Goal: Transaction & Acquisition: Subscribe to service/newsletter

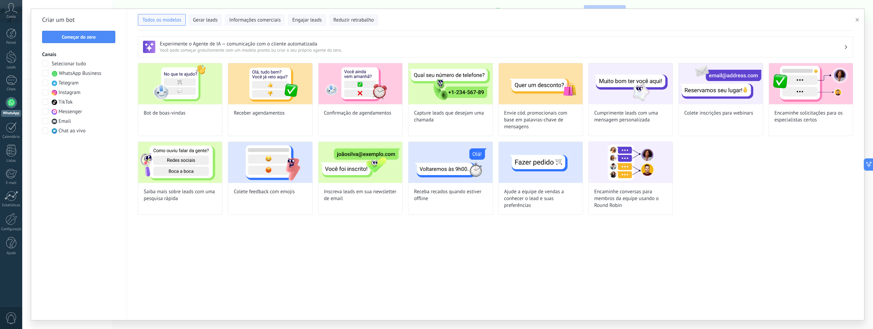
click at [397, 258] on div "Experimente o Agente de IA — comunicação com o cliente automatizada Você pode c…" at bounding box center [495, 175] width 737 height 289
click at [634, 126] on div "Cumprimente leads com uma mensagem personalizada" at bounding box center [631, 99] width 85 height 73
type input "**********"
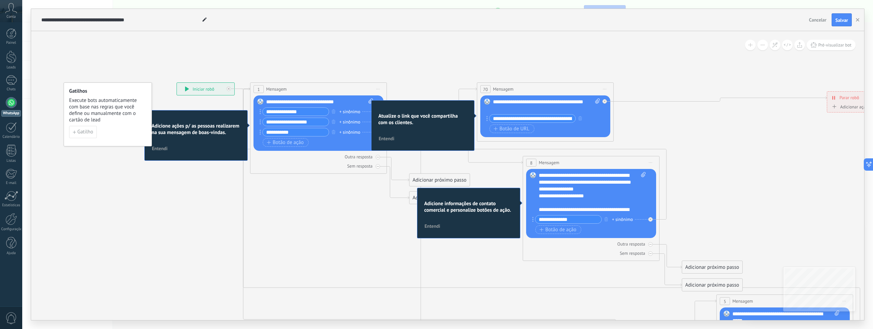
click at [347, 67] on icon at bounding box center [565, 268] width 1121 height 715
click at [393, 138] on span "Entendi" at bounding box center [387, 138] width 16 height 5
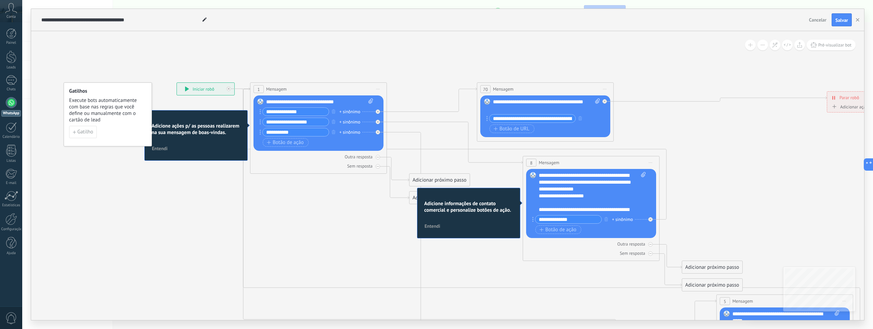
click at [161, 150] on span "Entendi" at bounding box center [160, 148] width 16 height 5
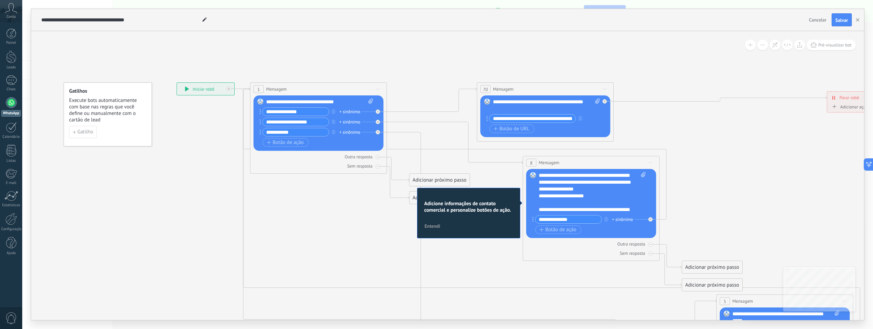
click at [440, 223] on button "Entendi" at bounding box center [433, 226] width 22 height 10
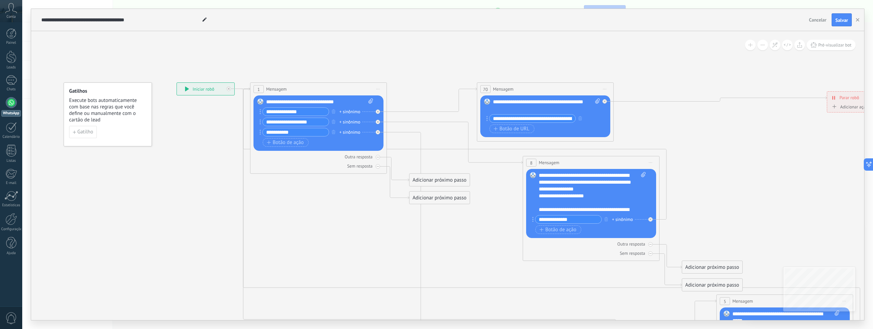
click at [490, 172] on icon at bounding box center [565, 268] width 1121 height 715
click at [207, 90] on div "**********" at bounding box center [205, 89] width 57 height 12
click at [318, 113] on input "**********" at bounding box center [296, 112] width 66 height 8
click at [10, 79] on div at bounding box center [11, 80] width 11 height 10
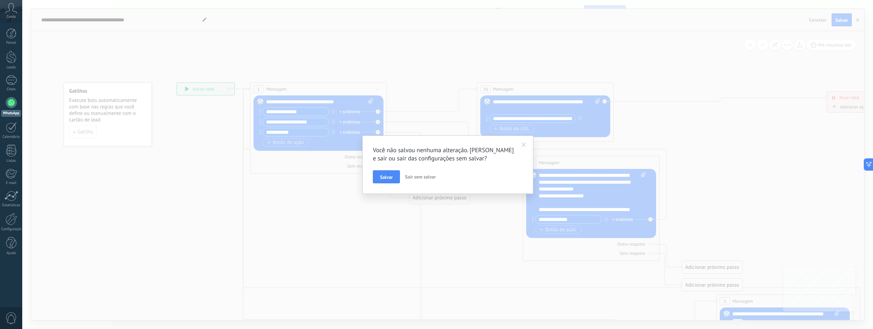
click at [426, 176] on span "Sair sem salvar" at bounding box center [420, 177] width 31 height 6
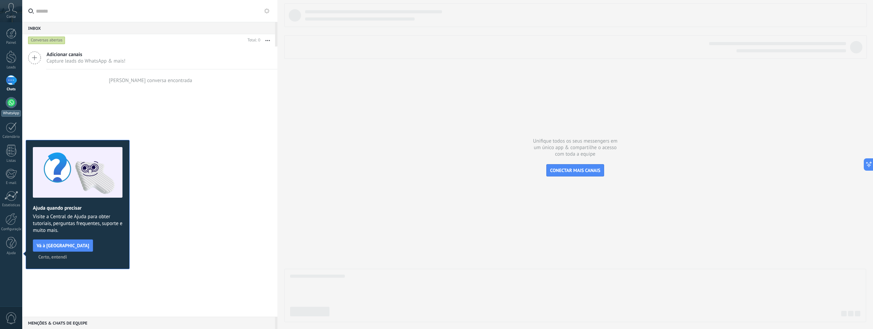
click at [15, 103] on div at bounding box center [11, 102] width 11 height 11
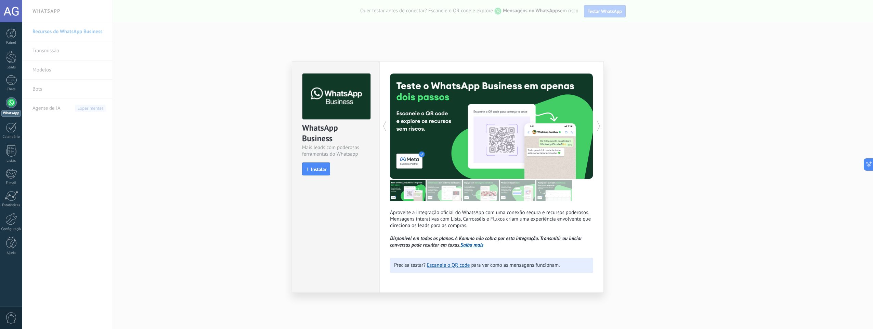
drag, startPoint x: 324, startPoint y: 151, endPoint x: 324, endPoint y: 132, distance: 18.1
click at [324, 149] on div "Mais leads com poderosas ferramentas do Whatsapp" at bounding box center [335, 150] width 67 height 13
click at [384, 127] on icon at bounding box center [384, 126] width 7 height 14
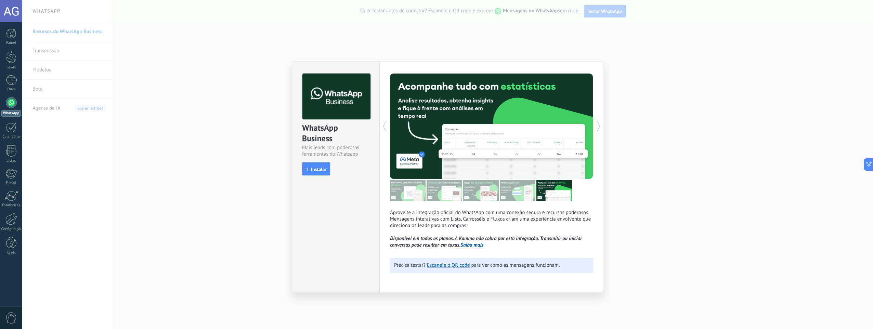
click at [384, 127] on icon at bounding box center [384, 126] width 7 height 14
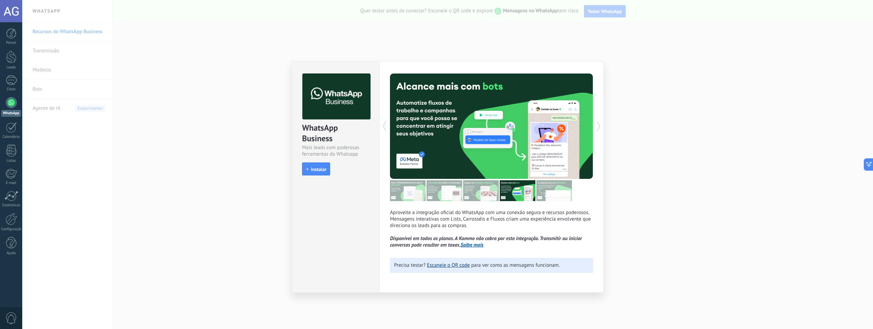
click at [436, 264] on link "Escaneie o QR code" at bounding box center [448, 265] width 43 height 7
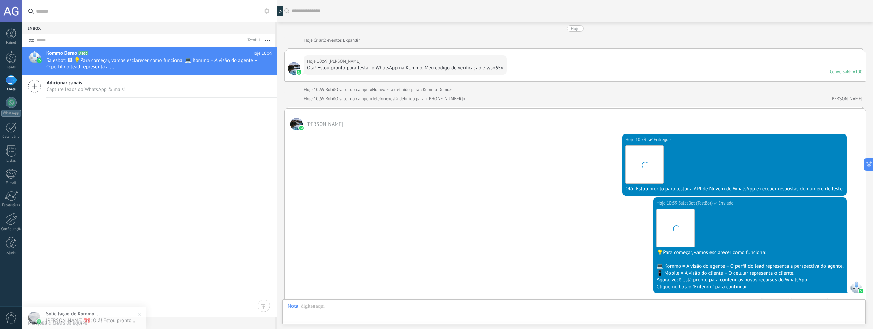
scroll to position [104, 0]
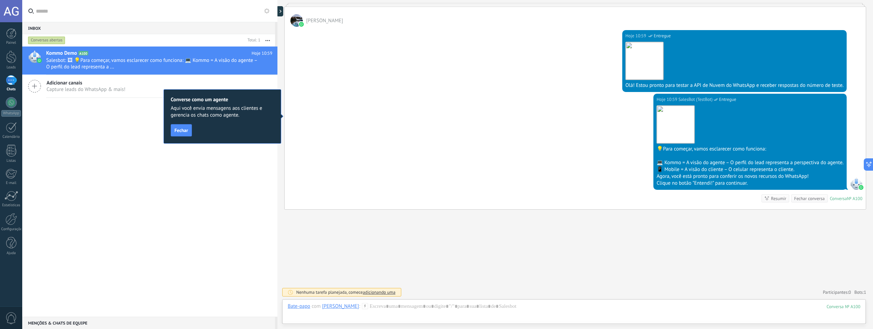
click at [264, 41] on button "button" at bounding box center [267, 40] width 15 height 12
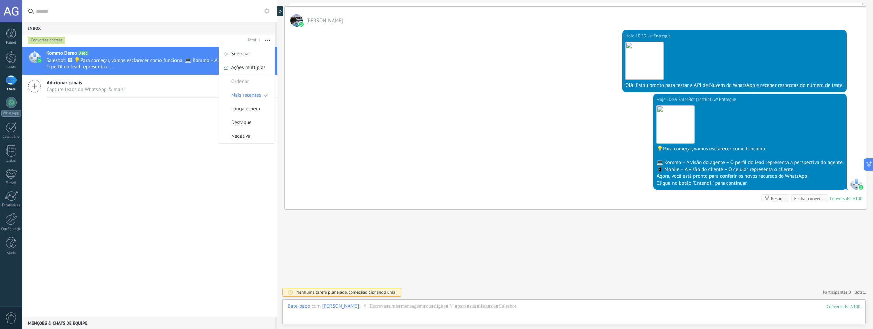
click at [205, 175] on div "Kommo Demo A100 Hoje 10:59 Salesbot: 🖼 💡Para começar, vamos esclarecer como fun…" at bounding box center [149, 182] width 255 height 270
click at [259, 67] on icon at bounding box center [262, 67] width 8 height 8
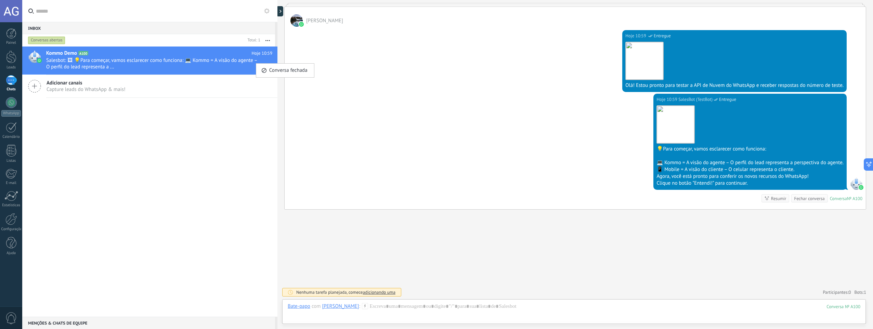
click at [278, 11] on div at bounding box center [436, 164] width 873 height 329
click at [280, 12] on div at bounding box center [281, 11] width 10 height 10
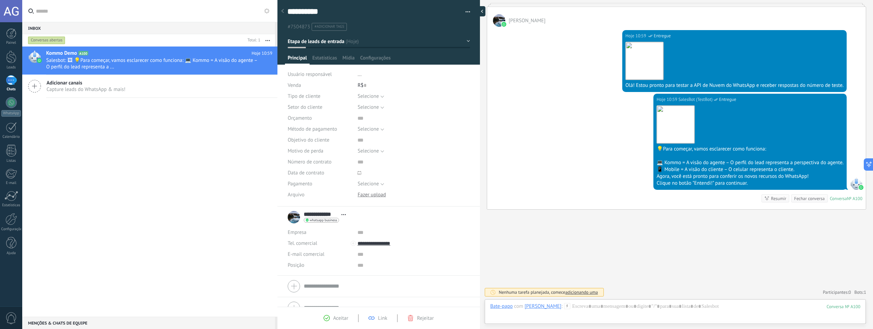
type textarea "**********"
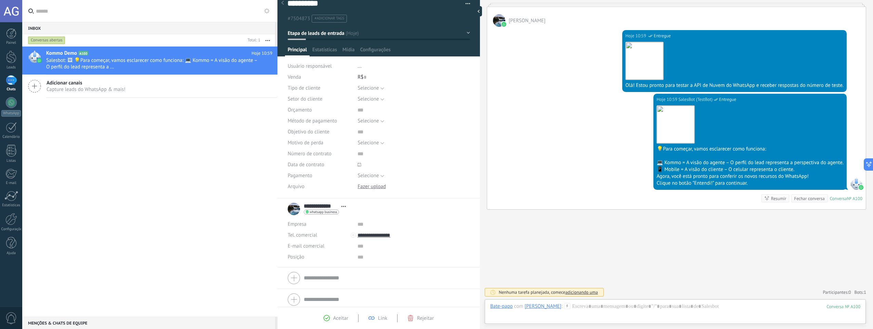
scroll to position [12, 0]
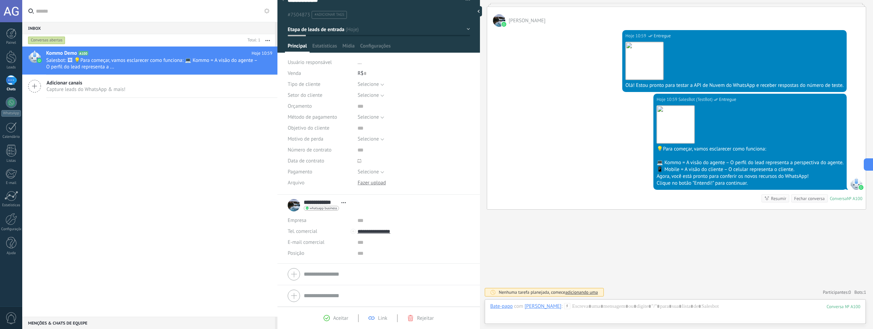
click at [420, 320] on span "Rejeitar" at bounding box center [425, 318] width 17 height 7
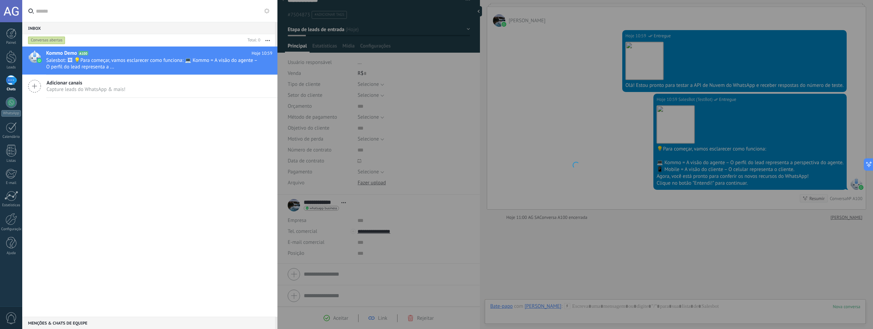
scroll to position [115, 0]
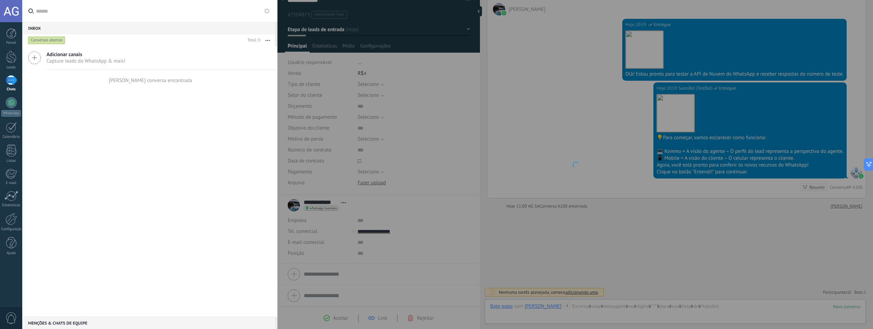
click at [219, 223] on div "Adicionar canais Capture leads do WhatsApp & mais! Nenhuma conversa encontrada" at bounding box center [149, 182] width 255 height 270
click at [133, 64] on div "Adicionar canais Capture leads do WhatsApp & mais!" at bounding box center [149, 58] width 255 height 23
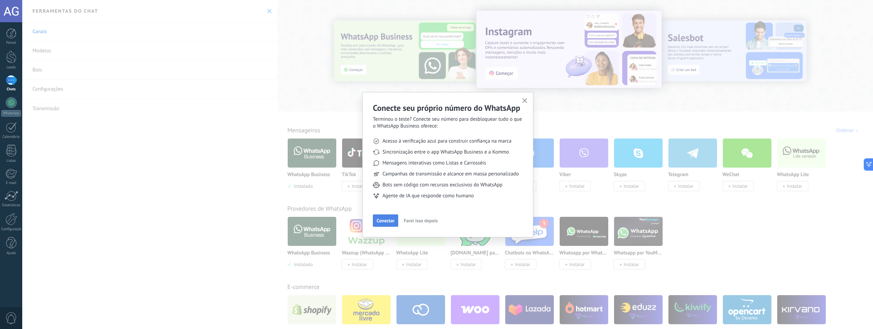
click at [386, 224] on button "Conectar" at bounding box center [385, 221] width 25 height 12
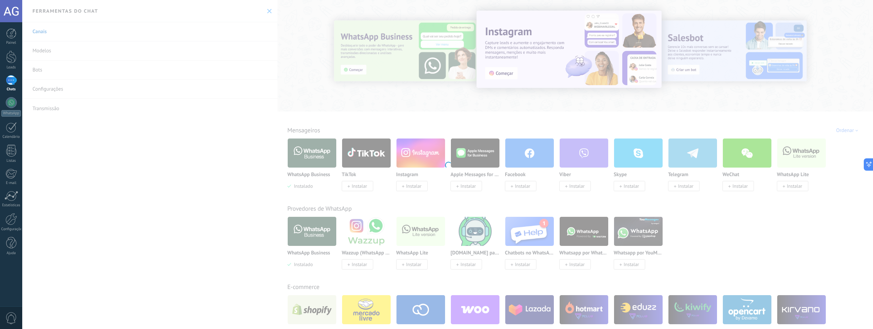
click at [314, 145] on div at bounding box center [447, 164] width 851 height 329
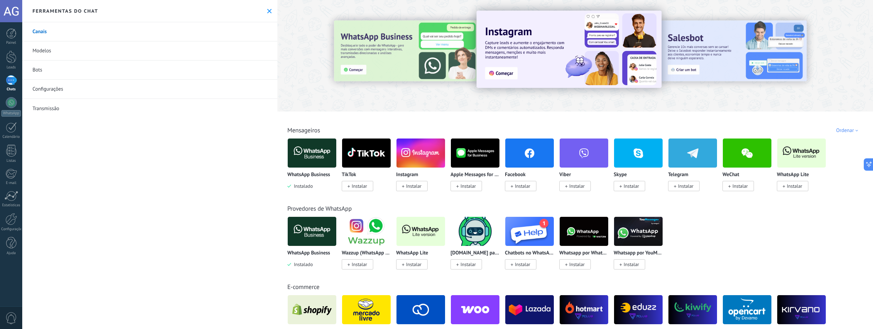
click at [311, 152] on img at bounding box center [312, 153] width 49 height 33
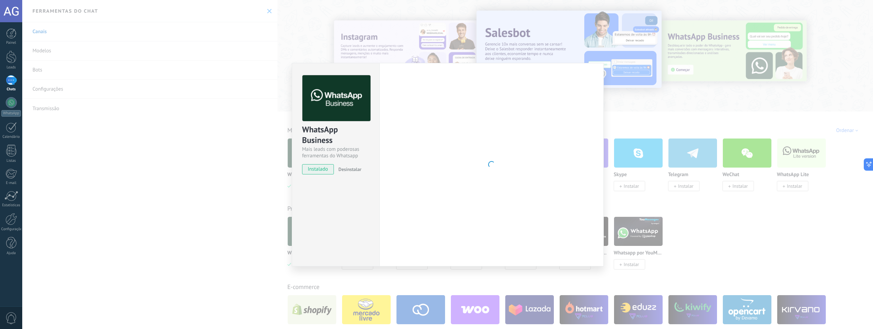
click at [311, 152] on div "Mais leads com poderosas ferramentas do Whatsapp" at bounding box center [335, 152] width 67 height 13
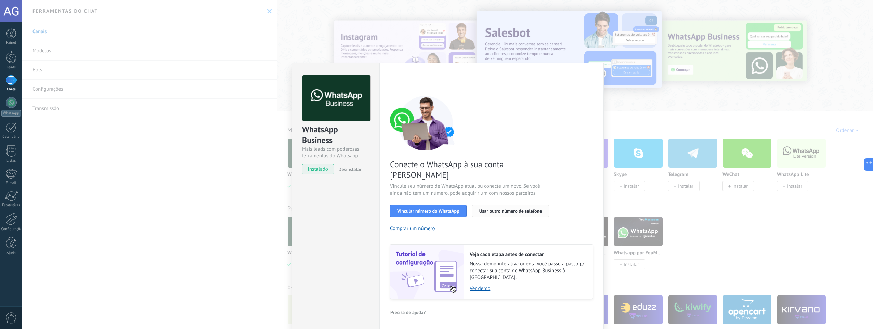
click at [497, 209] on span "Usar outro número de telefone" at bounding box center [510, 211] width 63 height 5
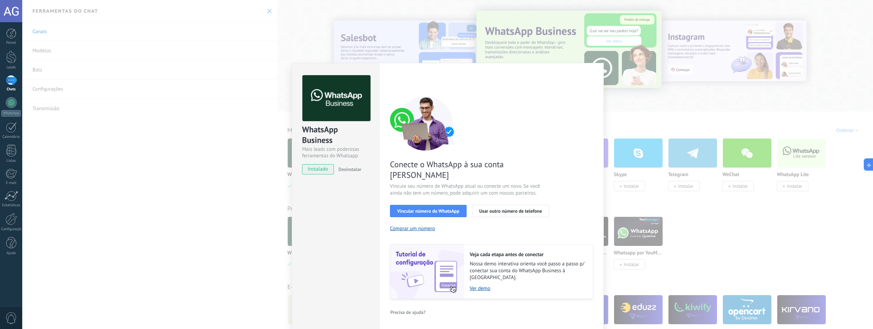
click at [597, 68] on div "Configurações Autorização Esta aba registra os usuários que permitiram acesso à…" at bounding box center [491, 196] width 224 height 267
click at [622, 109] on div "WhatsApp Business Mais leads com poderosas ferramentas do Whatsapp instalado De…" at bounding box center [447, 164] width 851 height 329
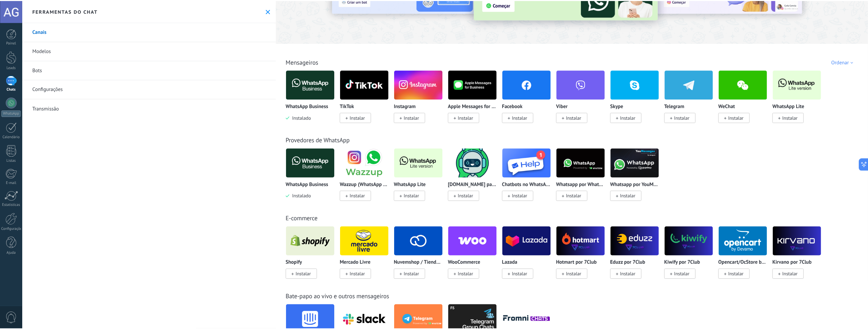
scroll to position [171, 0]
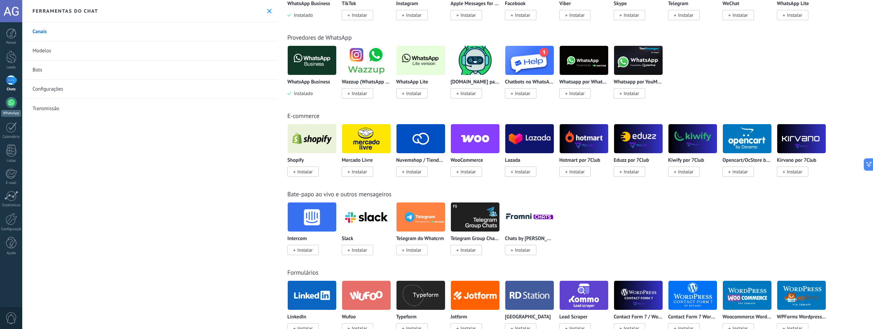
click at [11, 102] on div at bounding box center [11, 102] width 11 height 11
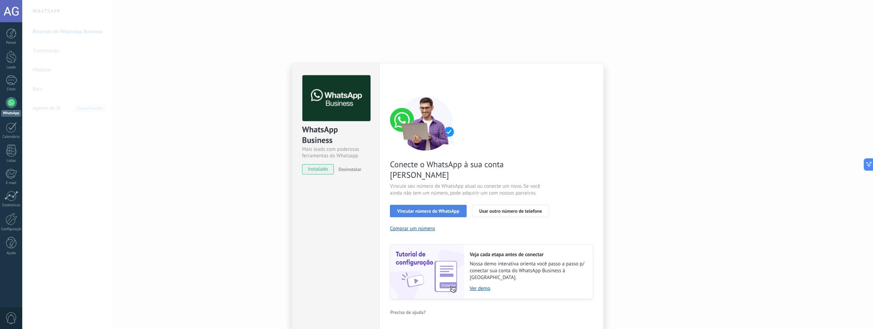
click at [434, 209] on span "Vincular número do WhatsApp" at bounding box center [428, 211] width 62 height 5
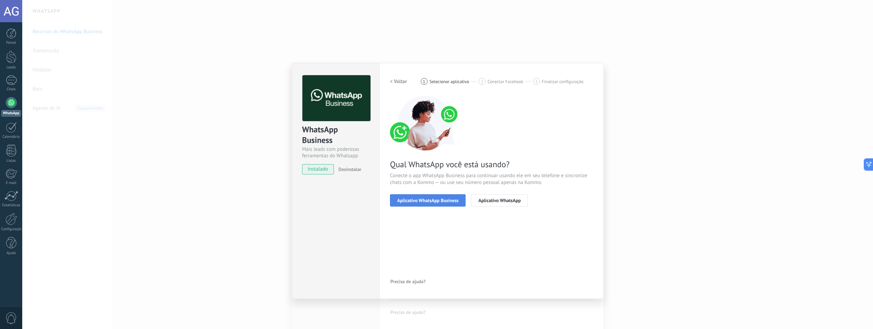
click at [447, 204] on button "Aplicativo WhatsApp Business" at bounding box center [428, 200] width 76 height 12
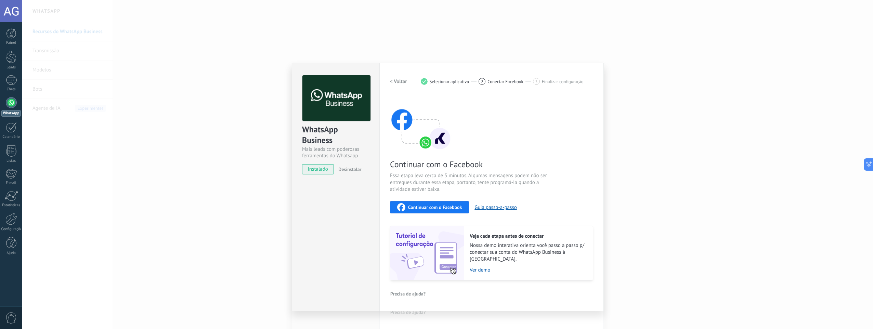
click at [399, 81] on h2 "< Voltar" at bounding box center [398, 81] width 17 height 7
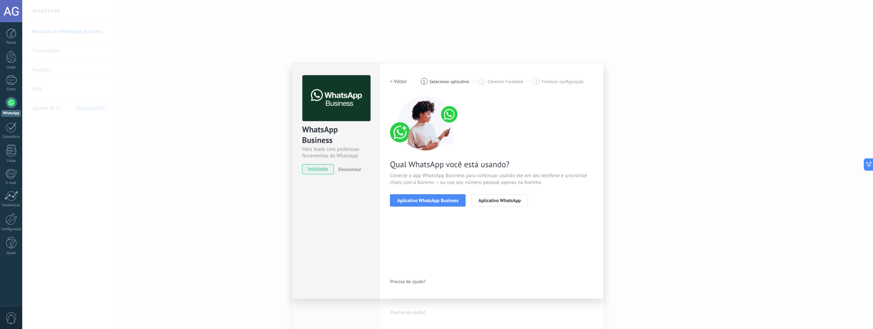
click at [399, 81] on h2 "< Voltar" at bounding box center [398, 81] width 17 height 7
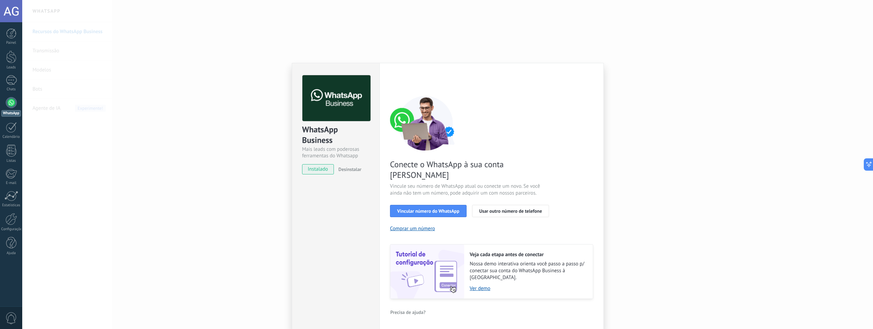
click at [354, 173] on button "Desinstalar" at bounding box center [349, 169] width 26 height 10
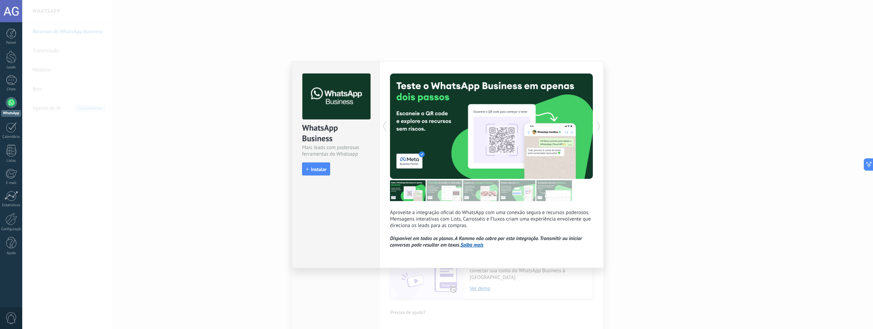
click at [598, 126] on icon at bounding box center [598, 126] width 7 height 14
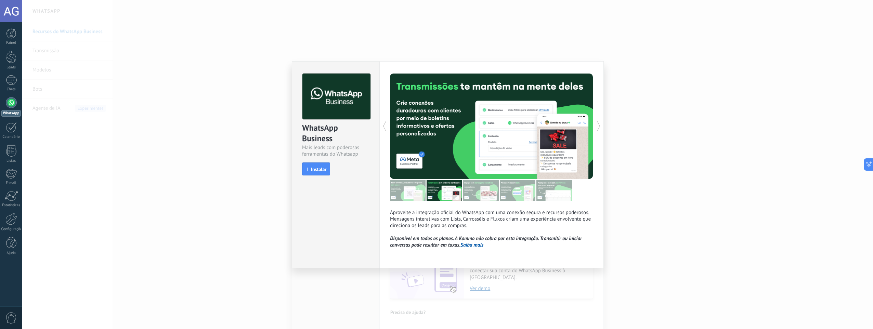
click at [597, 126] on icon at bounding box center [598, 126] width 7 height 14
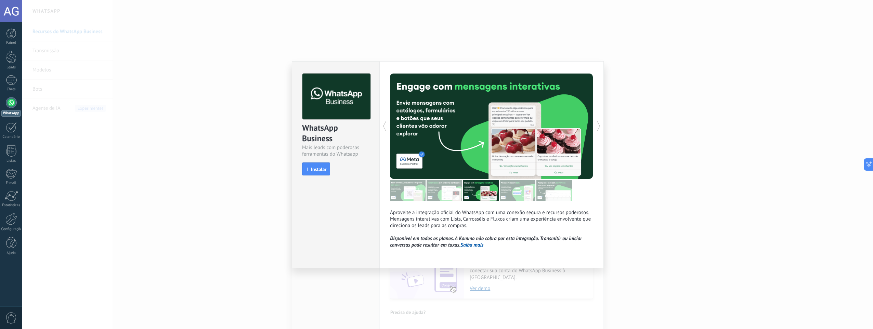
click at [214, 111] on div "WhatsApp Business Mais leads com poderosas ferramentas do Whatsapp install Inst…" at bounding box center [447, 164] width 851 height 329
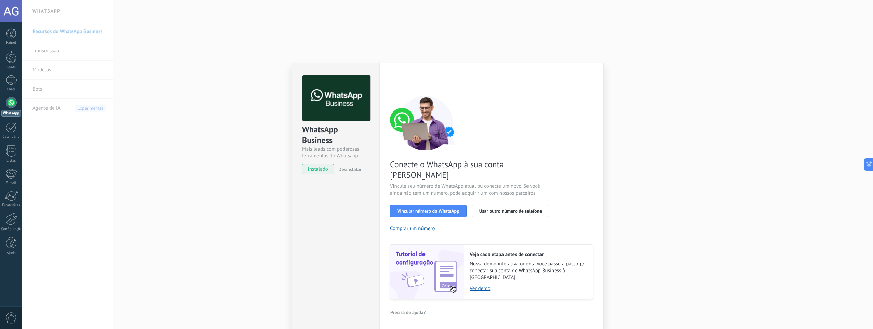
click at [251, 109] on div "WhatsApp Business Mais leads com poderosas ferramentas do Whatsapp instalado De…" at bounding box center [447, 164] width 851 height 329
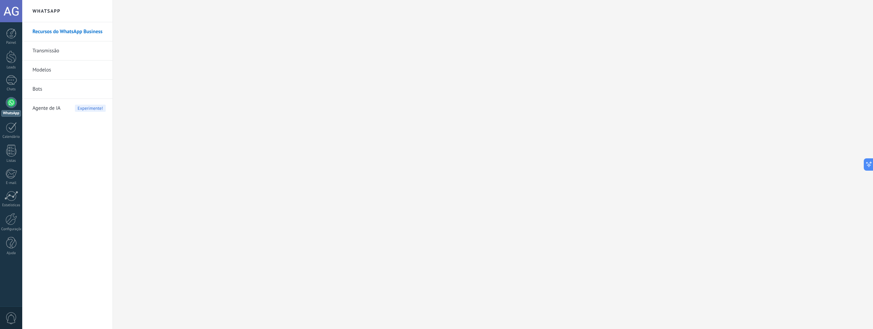
click at [9, 108] on link "WhatsApp" at bounding box center [11, 107] width 22 height 20
click at [5, 111] on div "WhatsApp" at bounding box center [11, 113] width 20 height 7
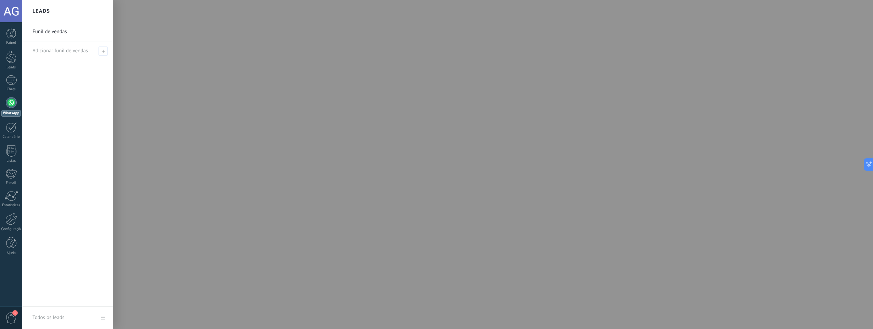
click at [64, 36] on link "Funil de vendas" at bounding box center [70, 31] width 74 height 19
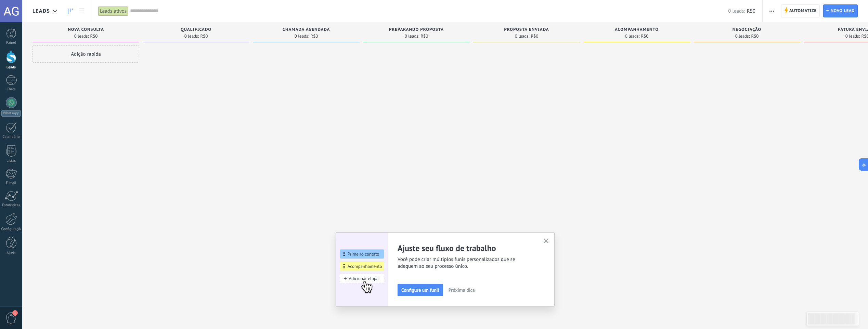
click at [549, 237] on button "button" at bounding box center [546, 241] width 9 height 9
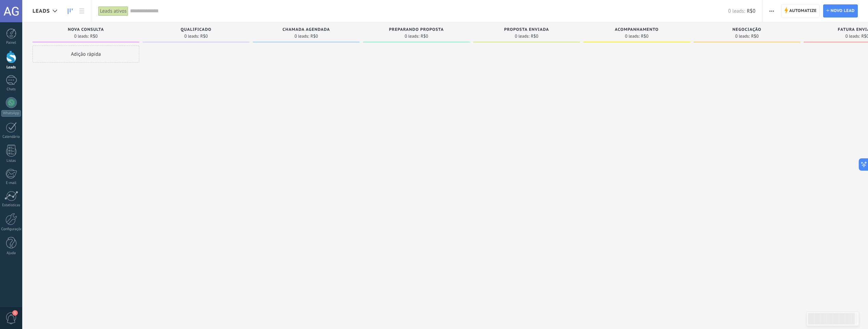
click at [100, 36] on div "0 leads: R$0" at bounding box center [86, 36] width 100 height 6
click at [101, 36] on div "0 leads: R$0" at bounding box center [86, 36] width 100 height 6
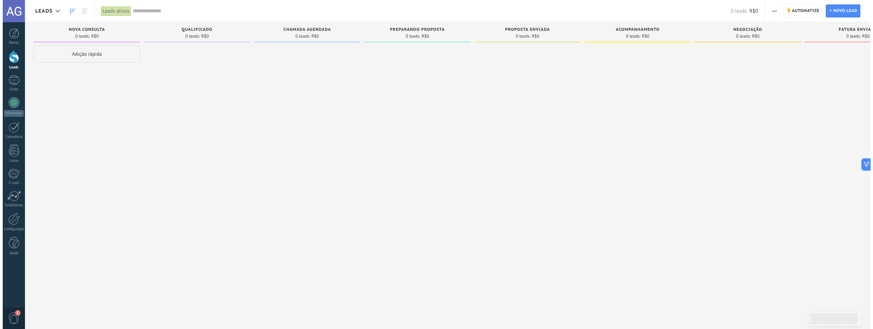
scroll to position [0, 4]
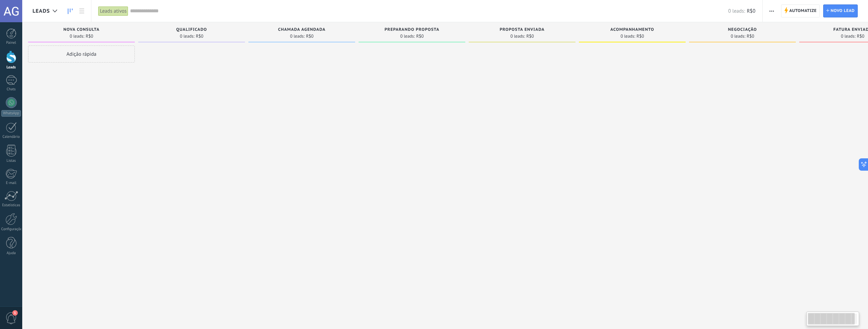
drag, startPoint x: 101, startPoint y: 36, endPoint x: 96, endPoint y: 36, distance: 4.4
click at [96, 36] on div "0 leads: R$0" at bounding box center [81, 36] width 100 height 6
click at [13, 108] on div at bounding box center [11, 102] width 11 height 11
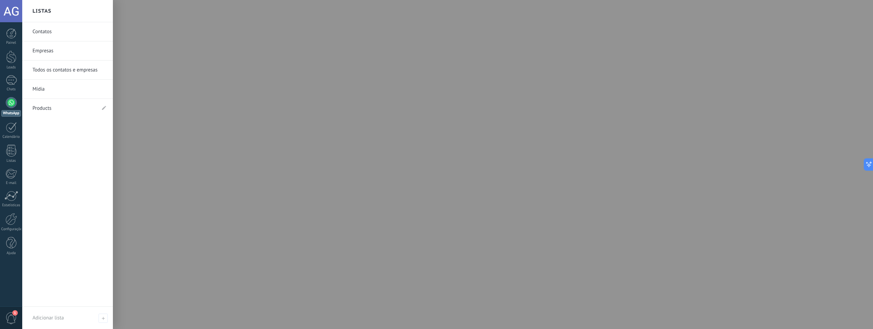
click at [18, 100] on link "WhatsApp" at bounding box center [11, 107] width 22 height 20
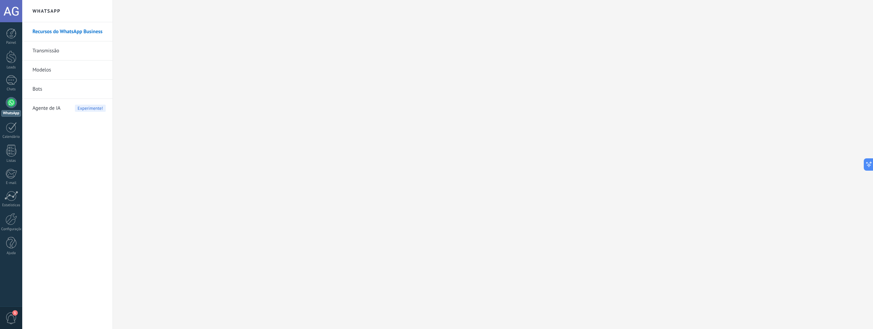
click at [56, 37] on link "Recursos do WhatsApp Business" at bounding box center [69, 31] width 73 height 19
click at [13, 100] on div at bounding box center [11, 102] width 11 height 11
click at [10, 117] on div "Painel Leads 1 Chats WhatsApp Clientes" at bounding box center [11, 145] width 22 height 234
click at [14, 114] on div "WhatsApp" at bounding box center [11, 113] width 20 height 7
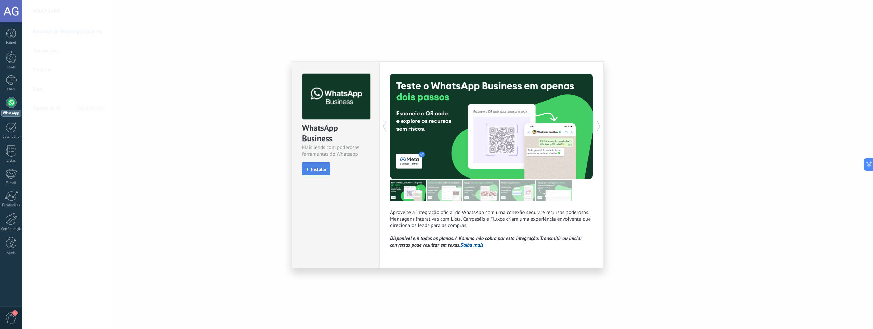
click at [322, 169] on span "Instalar" at bounding box center [318, 169] width 15 height 5
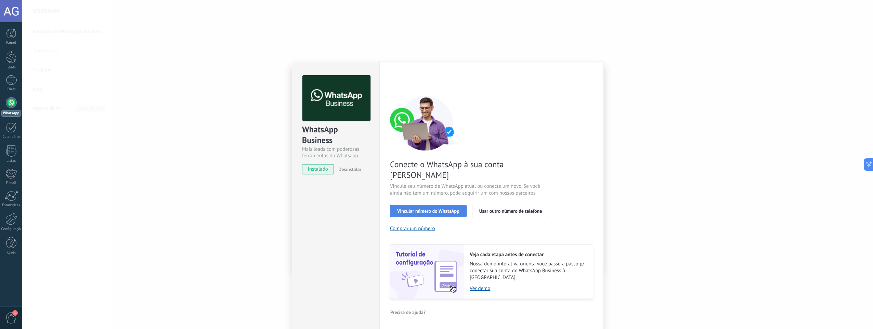
click at [442, 205] on button "Vincular número do WhatsApp" at bounding box center [428, 211] width 77 height 12
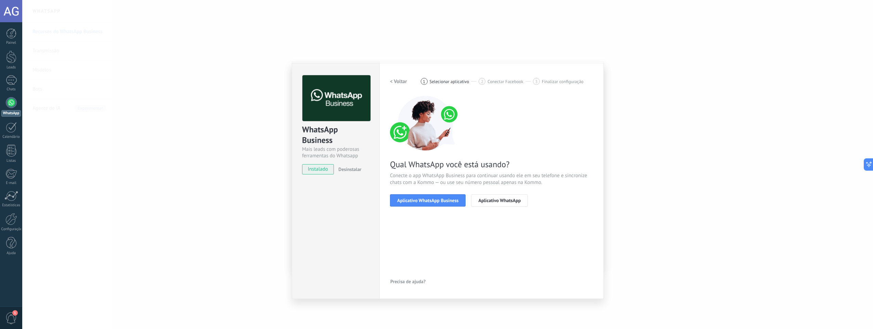
click at [442, 204] on button "Aplicativo WhatsApp Business" at bounding box center [428, 200] width 76 height 12
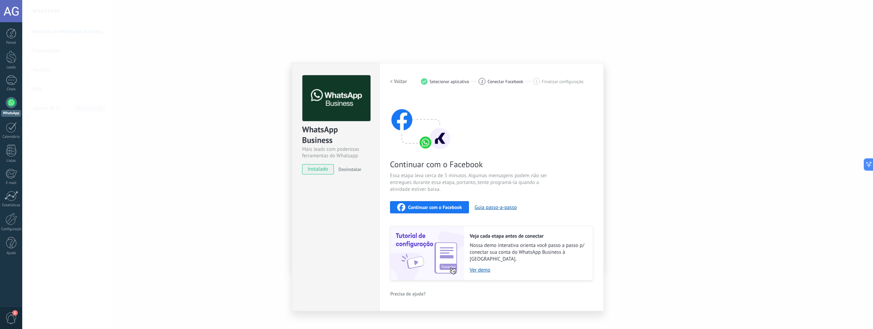
click at [431, 203] on button "Continuar com o Facebook" at bounding box center [429, 207] width 79 height 12
click at [514, 56] on div "WhatsApp Business Mais leads com poderosas ferramentas do Whatsapp instalado De…" at bounding box center [447, 164] width 851 height 329
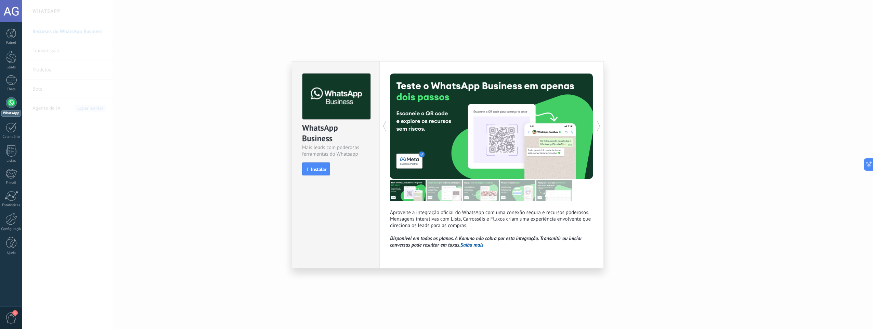
click at [624, 78] on div "WhatsApp Business Mais leads com poderosas ferramentas do Whatsapp install Inst…" at bounding box center [447, 164] width 851 height 329
click at [13, 51] on div at bounding box center [11, 57] width 10 height 13
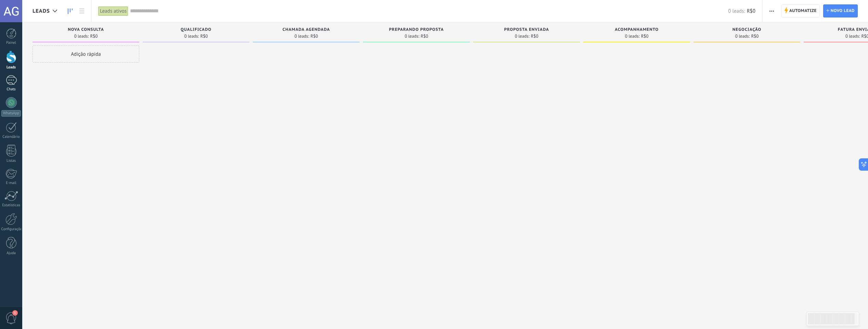
click at [14, 81] on div "1" at bounding box center [11, 80] width 11 height 10
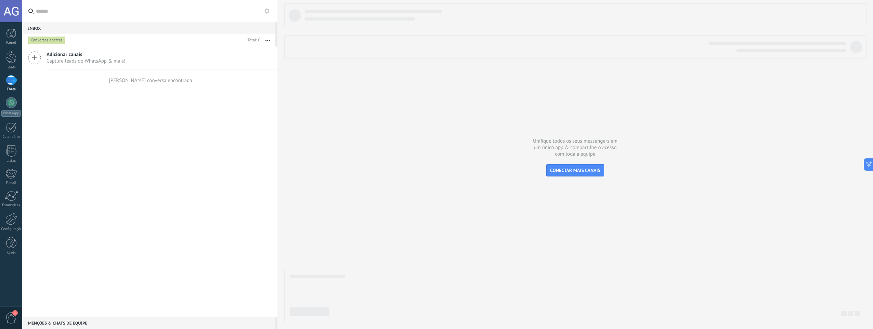
click at [83, 61] on span "Capture leads do WhatsApp & mais!" at bounding box center [86, 61] width 79 height 7
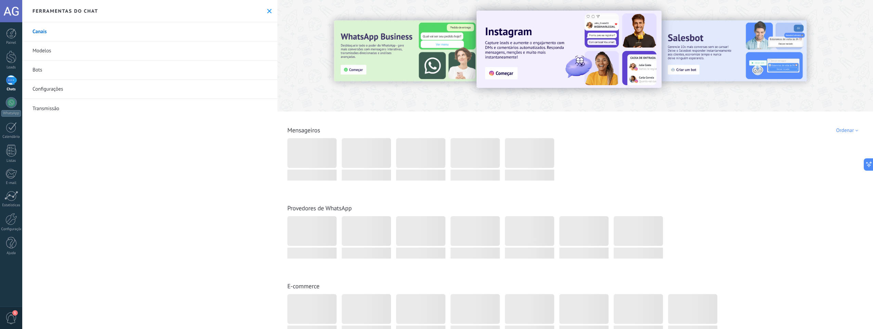
click at [72, 31] on link "Canais" at bounding box center [149, 31] width 255 height 19
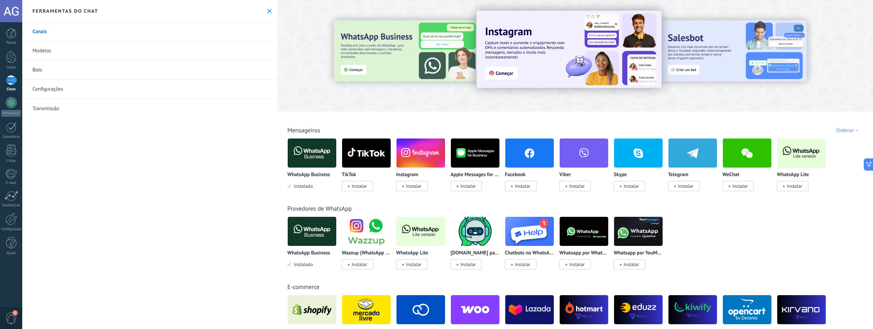
click at [72, 31] on link "Canais" at bounding box center [149, 31] width 255 height 19
click at [304, 159] on img at bounding box center [312, 153] width 49 height 33
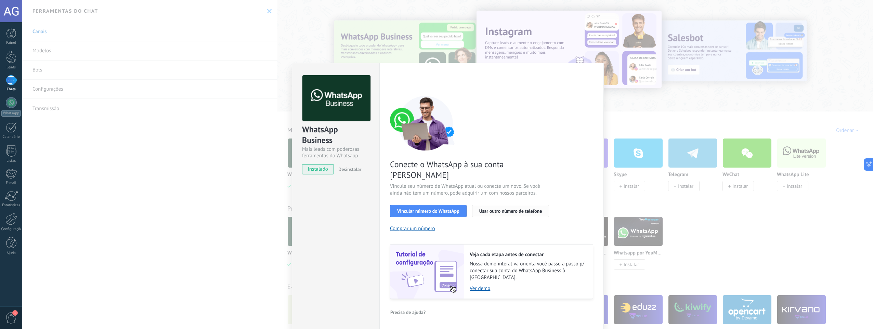
click at [505, 209] on span "Usar outro número de telefone" at bounding box center [510, 211] width 63 height 5
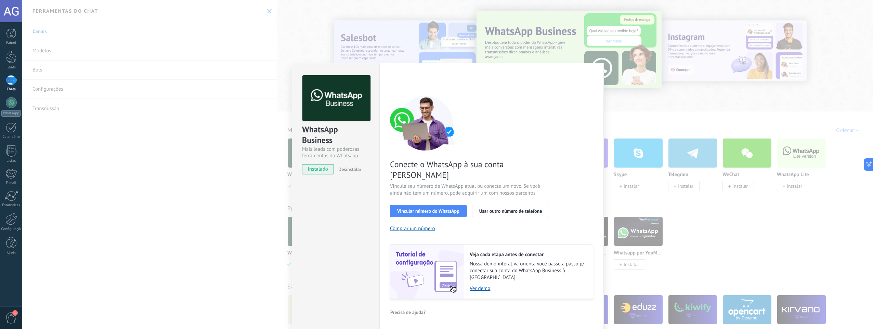
click at [591, 70] on div "Configurações Autorização Esta aba registra os usuários que permitiram acesso à…" at bounding box center [491, 196] width 224 height 267
click at [649, 161] on div "WhatsApp Business Mais leads com poderosas ferramentas do Whatsapp instalado De…" at bounding box center [447, 164] width 851 height 329
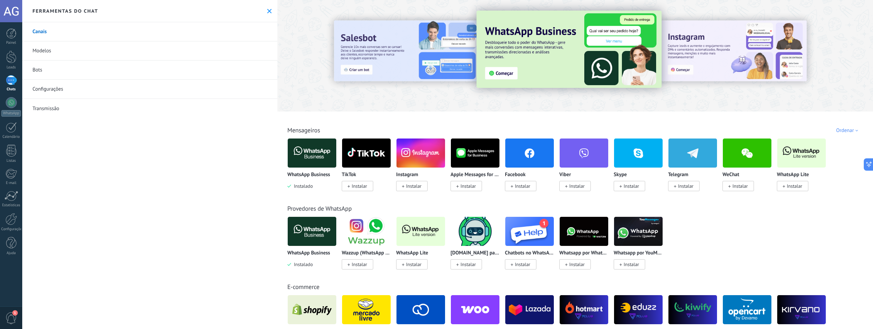
click at [63, 66] on link "Bots" at bounding box center [149, 70] width 255 height 19
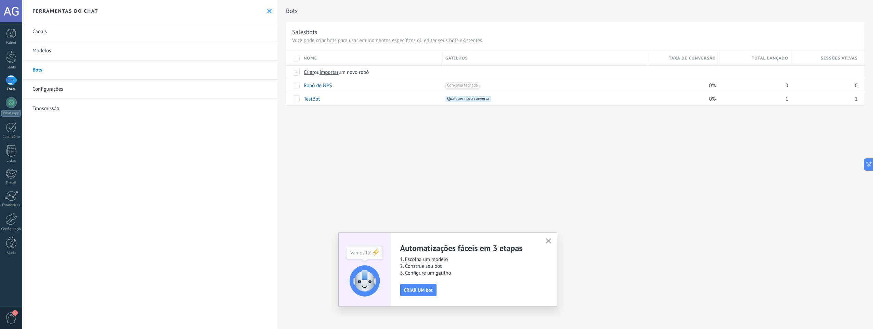
click at [74, 85] on link "Configurações" at bounding box center [149, 89] width 255 height 19
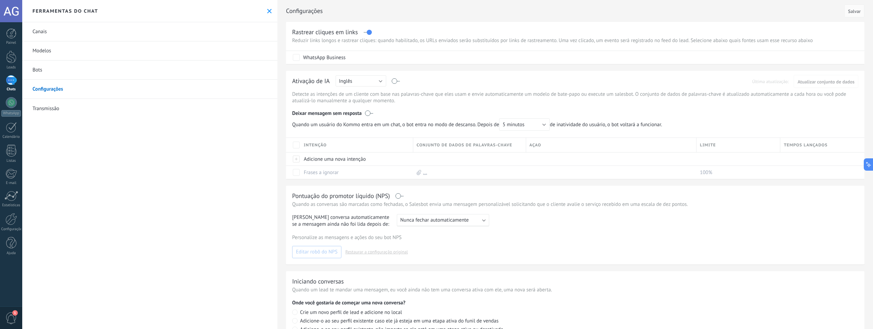
click at [86, 52] on link "Modelos" at bounding box center [149, 50] width 255 height 19
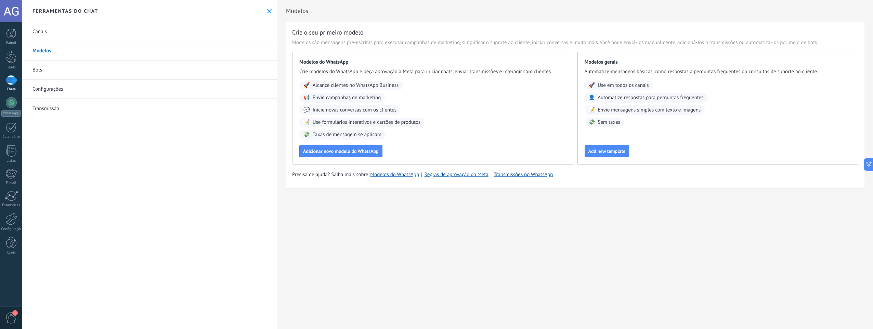
click at [105, 108] on link "Transmissão" at bounding box center [149, 108] width 255 height 19
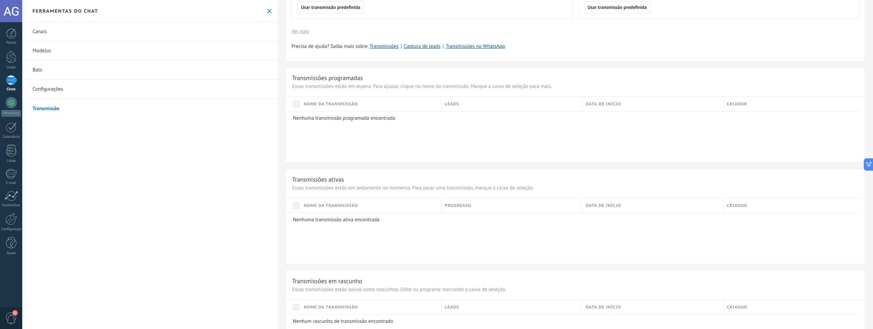
scroll to position [308, 0]
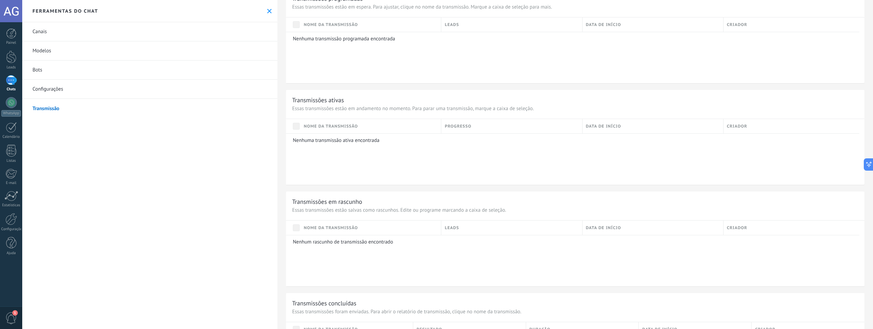
click at [5, 16] on div at bounding box center [11, 11] width 22 height 22
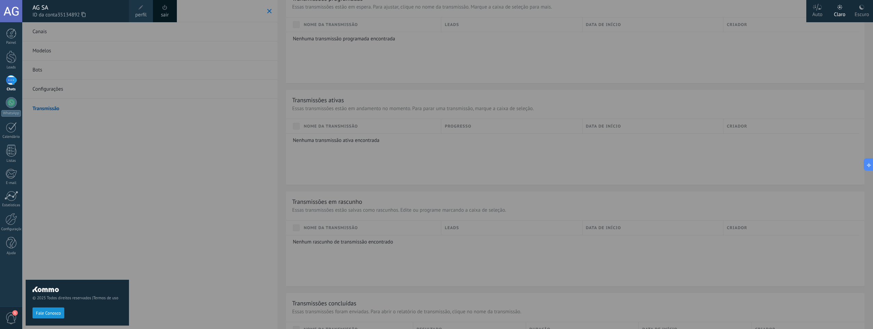
click at [73, 14] on span "35134892" at bounding box center [71, 15] width 28 height 8
click at [140, 10] on span at bounding box center [141, 8] width 8 height 8
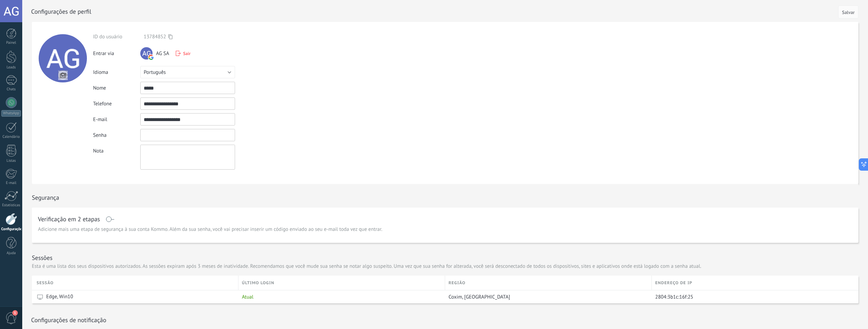
click at [153, 137] on input "textbox" at bounding box center [187, 135] width 95 height 12
click at [86, 203] on div "Segurança" at bounding box center [445, 196] width 827 height 24
click at [160, 135] on input "textbox" at bounding box center [187, 135] width 95 height 12
